Goal: Information Seeking & Learning: Learn about a topic

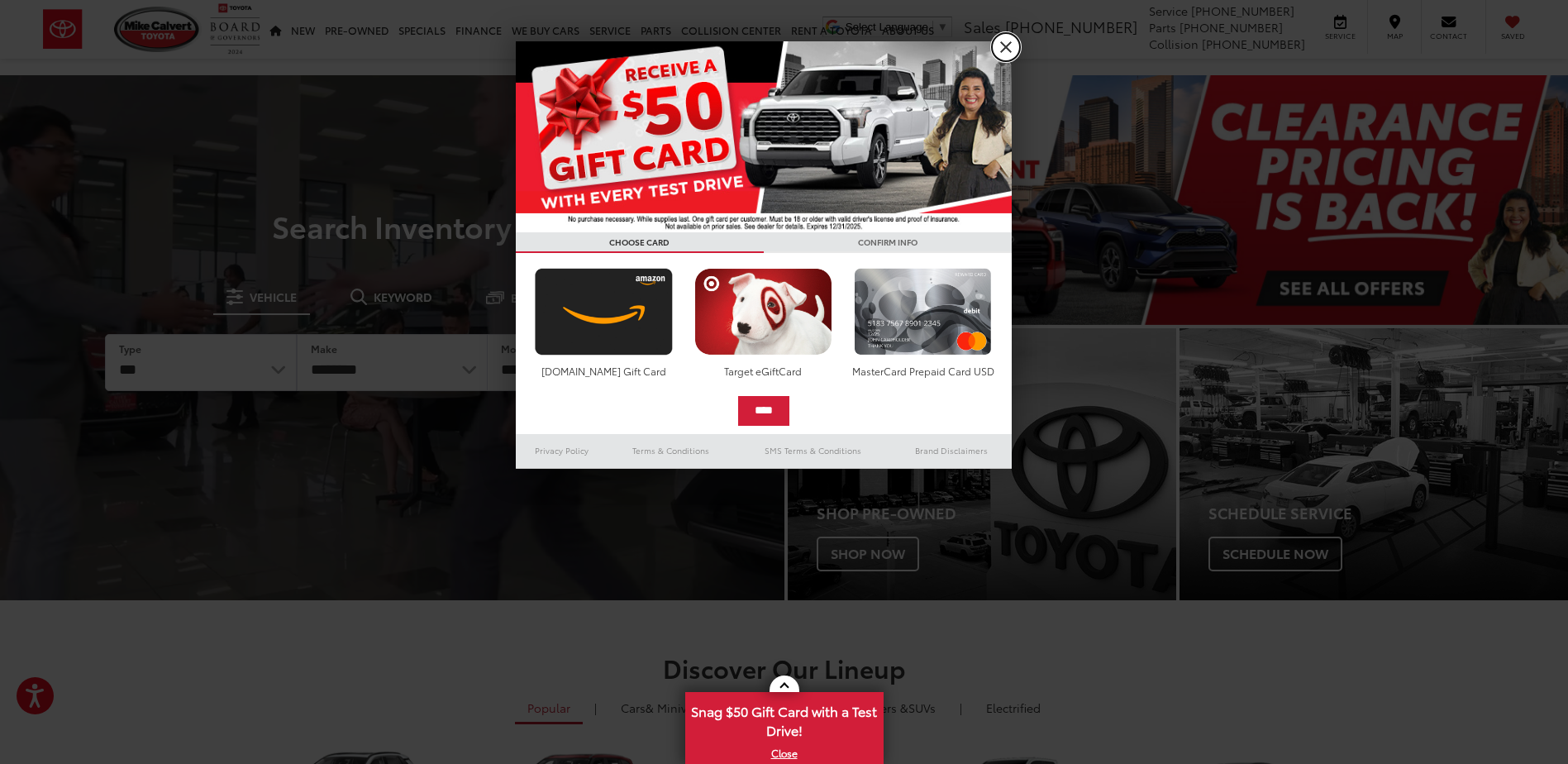
click at [1001, 42] on link "X" at bounding box center [1006, 47] width 28 height 28
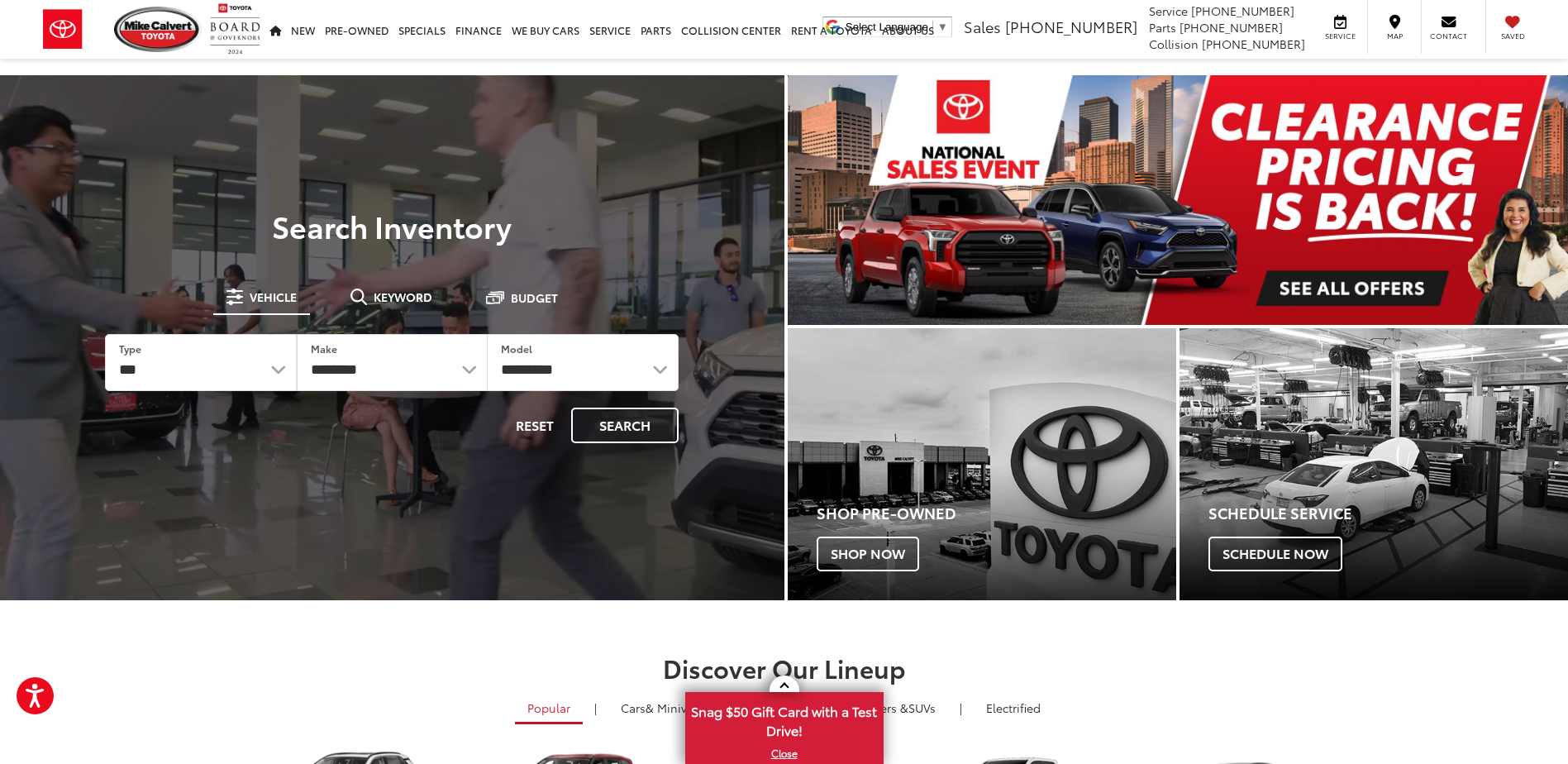
click at [1352, 284] on img "carousel slide number 1 of 1" at bounding box center [1178, 199] width 781 height 250
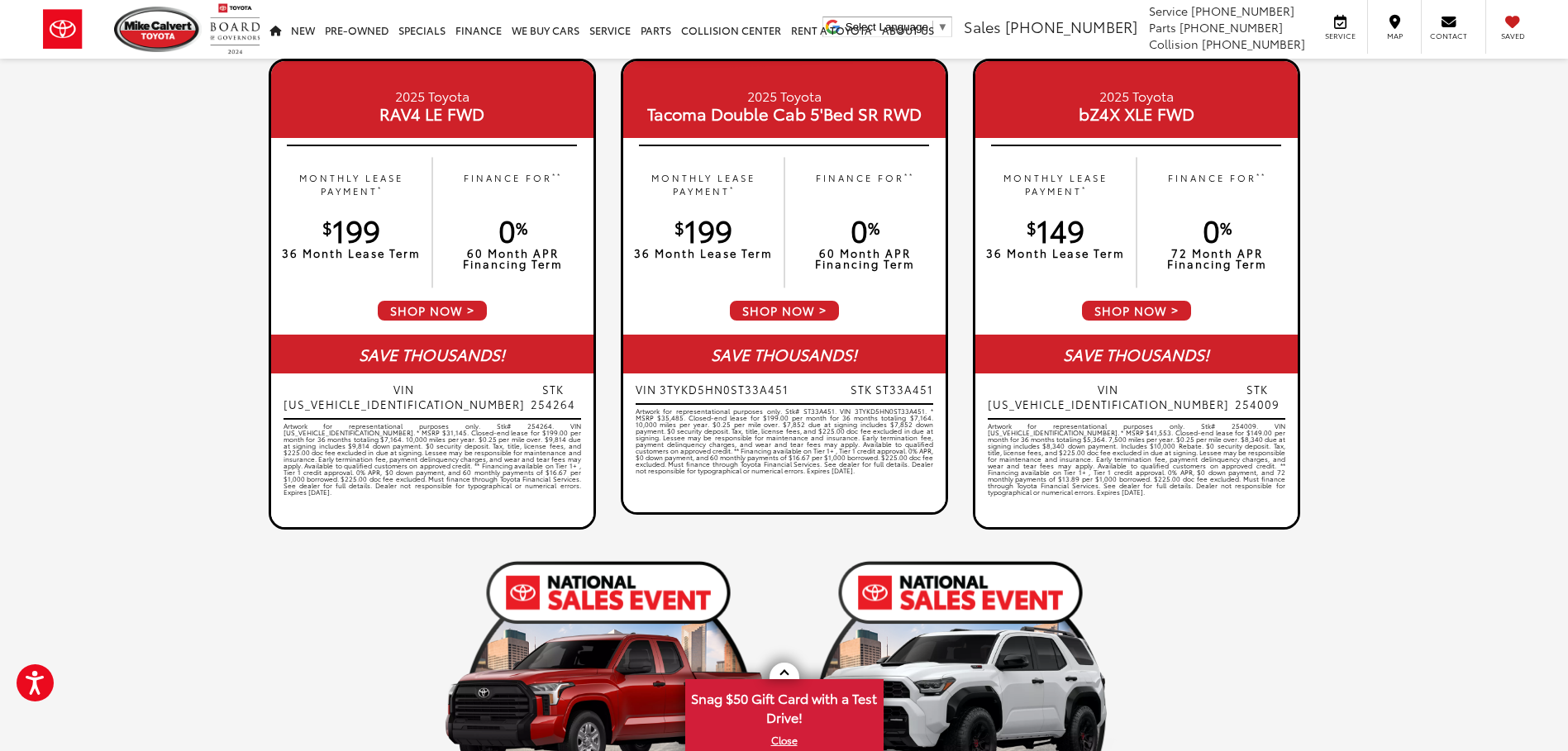
scroll to position [827, 0]
